Goal: Transaction & Acquisition: Register for event/course

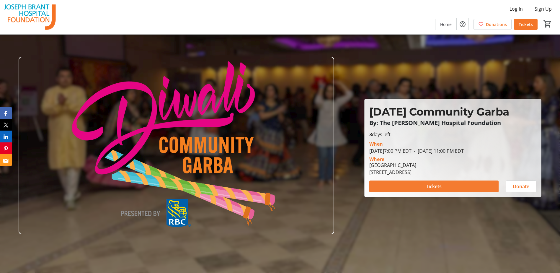
click at [413, 187] on span at bounding box center [433, 186] width 129 height 14
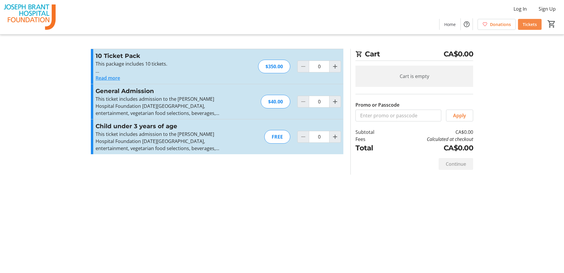
click at [533, 23] on span "Tickets" at bounding box center [530, 24] width 14 height 6
click at [447, 23] on span "Home" at bounding box center [450, 24] width 12 height 6
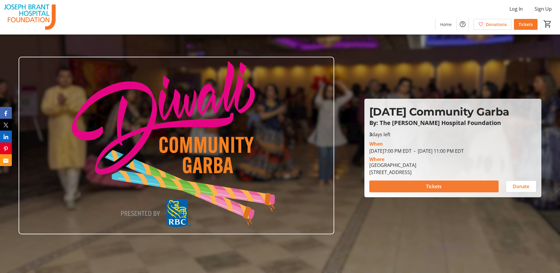
click at [421, 184] on span at bounding box center [433, 186] width 129 height 14
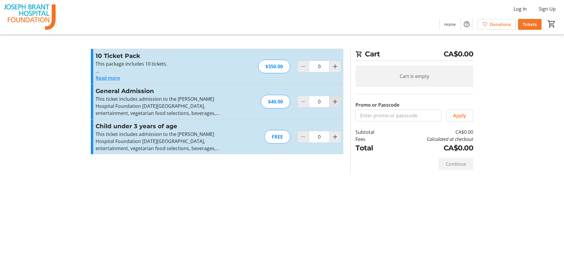
click at [334, 102] on mat-icon "Increment by one" at bounding box center [335, 101] width 7 height 7
type input "1"
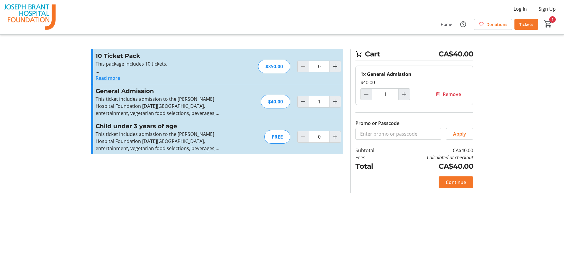
click at [278, 231] on div "Cart CA$40.00 1x General Admission $40.00 1 Remove Promo or Passcode Apply Subt…" at bounding box center [282, 136] width 390 height 273
